Goal: Navigation & Orientation: Find specific page/section

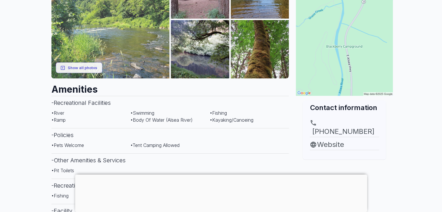
scroll to position [145, 0]
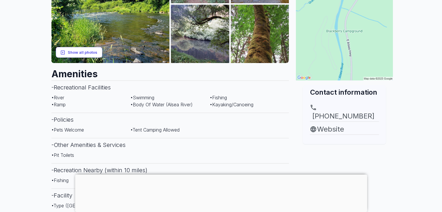
click at [74, 51] on button "Show all photos" at bounding box center [79, 52] width 46 height 11
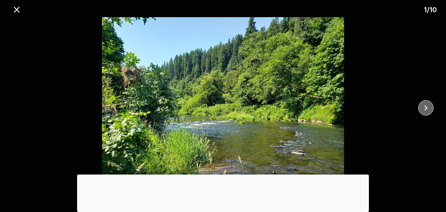
click at [427, 107] on icon "close" at bounding box center [425, 107] width 3 height 5
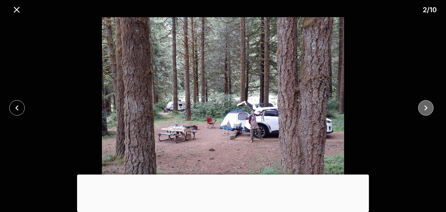
click at [425, 106] on icon "close" at bounding box center [425, 107] width 3 height 5
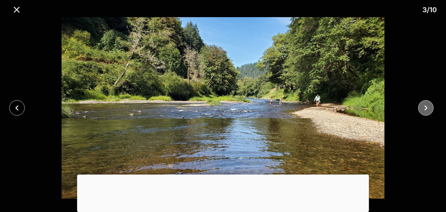
click at [425, 105] on icon "close" at bounding box center [426, 108] width 10 height 10
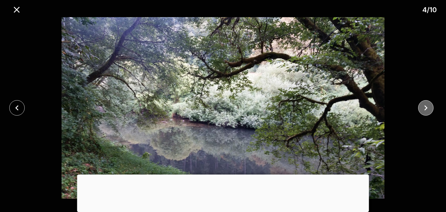
click at [425, 105] on icon "close" at bounding box center [426, 108] width 10 height 10
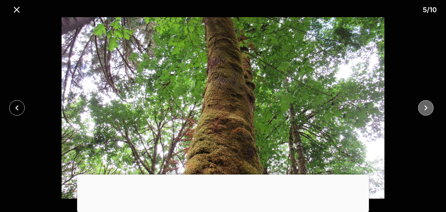
click at [425, 105] on icon "close" at bounding box center [426, 108] width 10 height 10
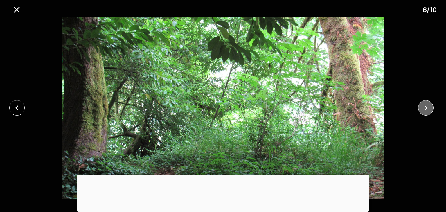
click at [425, 105] on icon "close" at bounding box center [426, 108] width 10 height 10
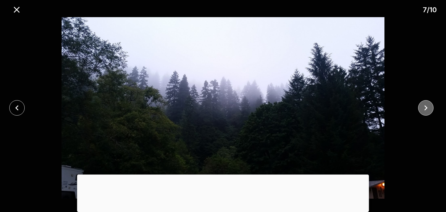
click at [425, 105] on icon "close" at bounding box center [426, 108] width 10 height 10
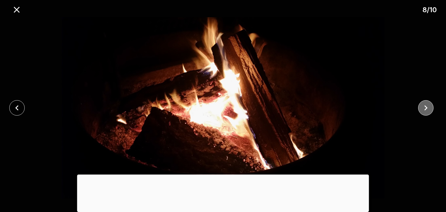
click at [425, 105] on icon "close" at bounding box center [426, 108] width 10 height 10
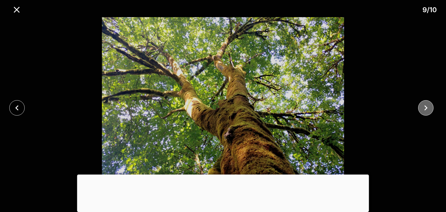
click at [425, 105] on icon "close" at bounding box center [426, 108] width 10 height 10
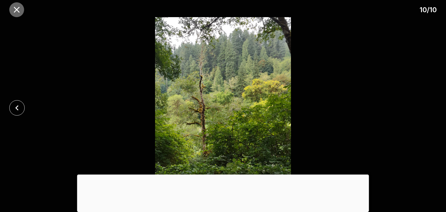
click at [17, 8] on icon "close" at bounding box center [17, 10] width 10 height 10
